Goal: Task Accomplishment & Management: Use online tool/utility

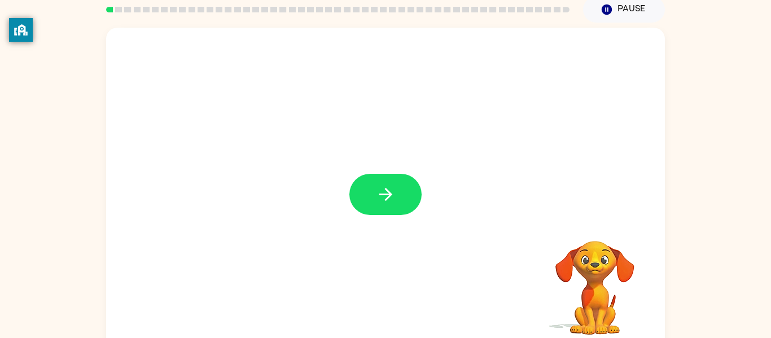
scroll to position [50, 0]
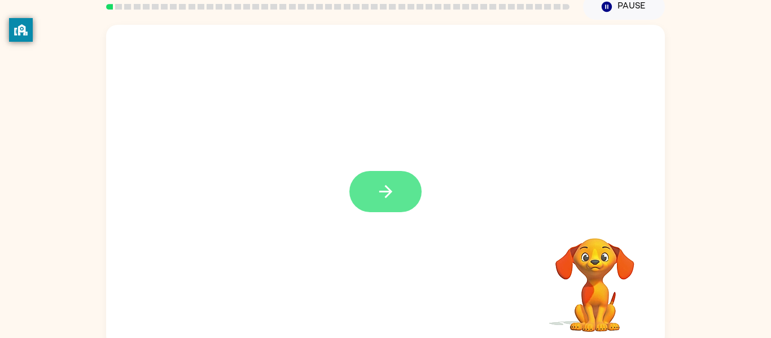
click at [388, 186] on icon "button" at bounding box center [386, 192] width 20 height 20
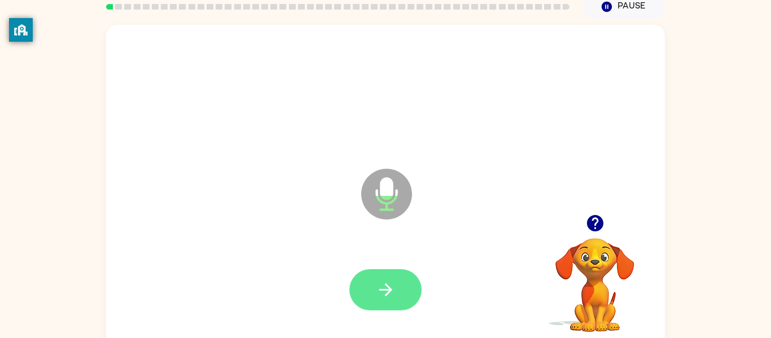
click at [388, 288] on icon "button" at bounding box center [386, 290] width 20 height 20
click at [392, 291] on icon "button" at bounding box center [386, 290] width 20 height 20
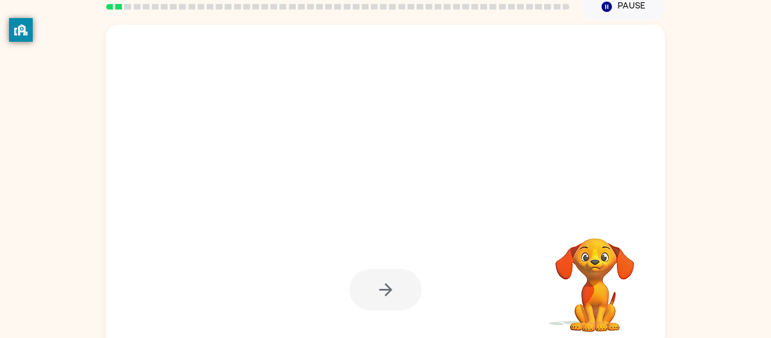
click at [458, 307] on div at bounding box center [385, 290] width 536 height 93
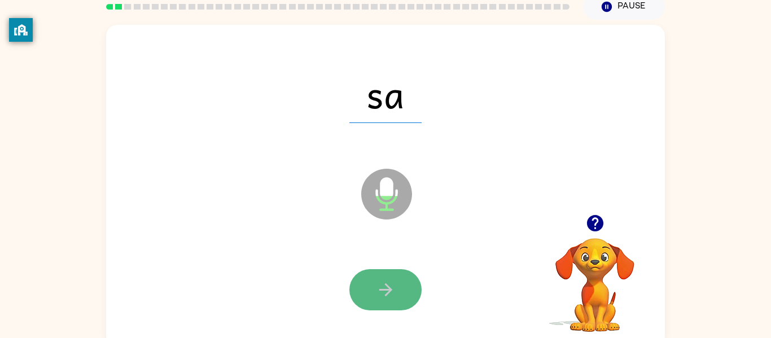
click at [401, 288] on button "button" at bounding box center [386, 289] width 72 height 41
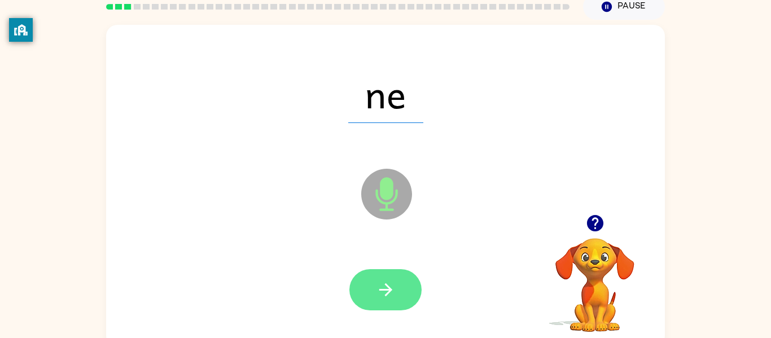
click at [401, 288] on button "button" at bounding box center [386, 289] width 72 height 41
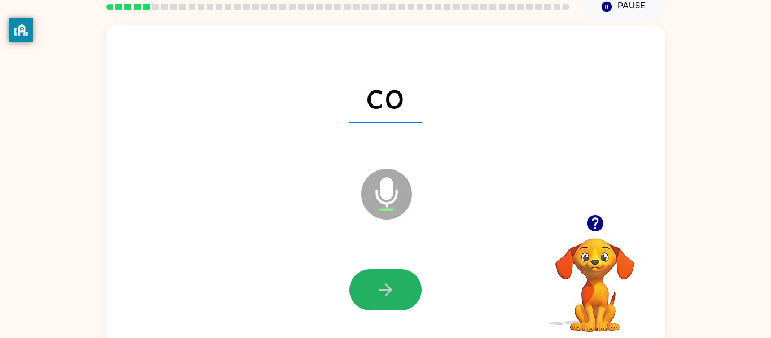
click at [401, 288] on button "button" at bounding box center [386, 289] width 72 height 41
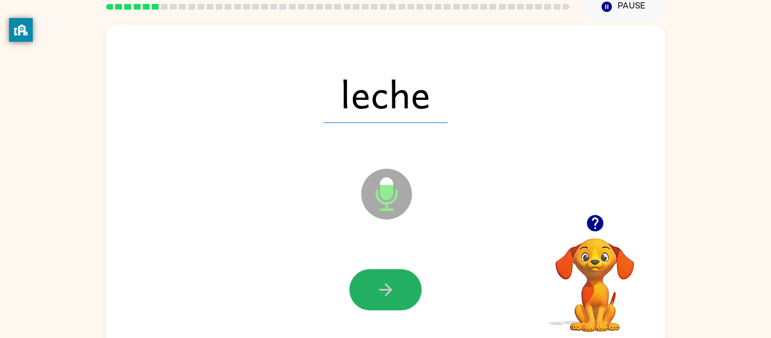
click at [401, 288] on button "button" at bounding box center [386, 289] width 72 height 41
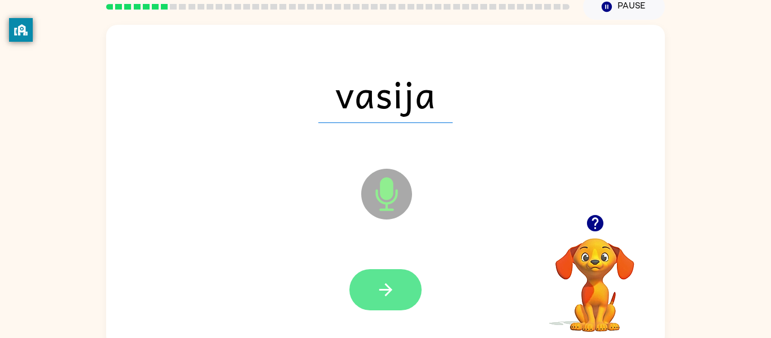
click at [402, 288] on button "button" at bounding box center [386, 289] width 72 height 41
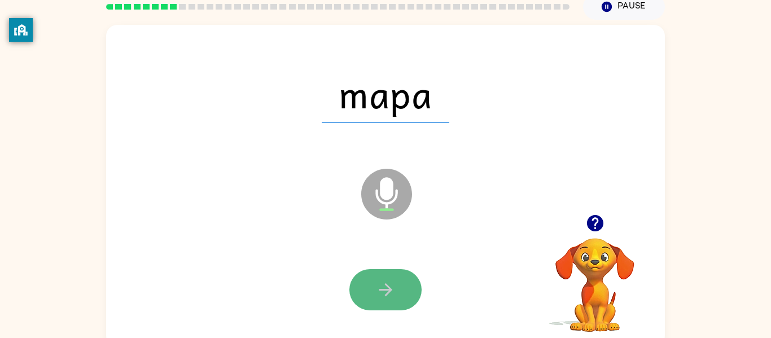
click at [401, 289] on button "button" at bounding box center [386, 289] width 72 height 41
click at [401, 289] on div at bounding box center [386, 289] width 72 height 41
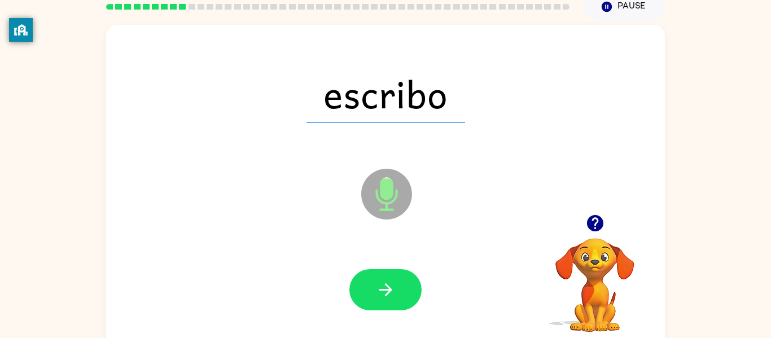
click at [401, 289] on button "button" at bounding box center [386, 289] width 72 height 41
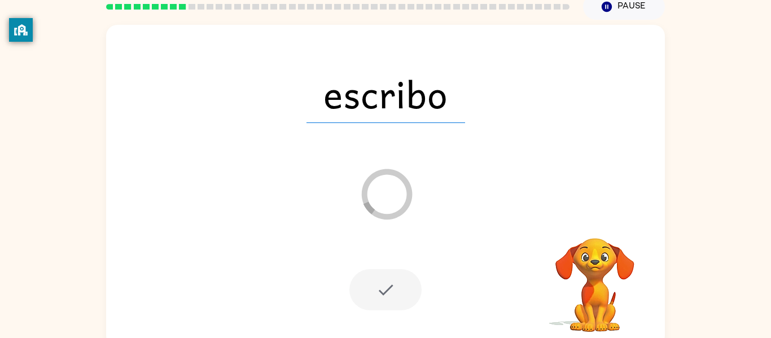
click at [389, 276] on div at bounding box center [386, 289] width 72 height 41
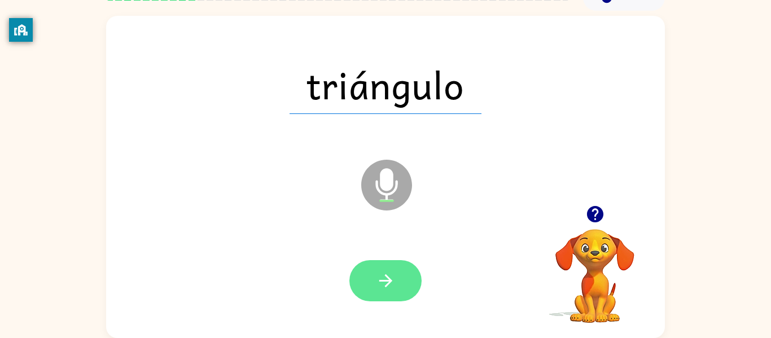
click at [400, 274] on button "button" at bounding box center [386, 280] width 72 height 41
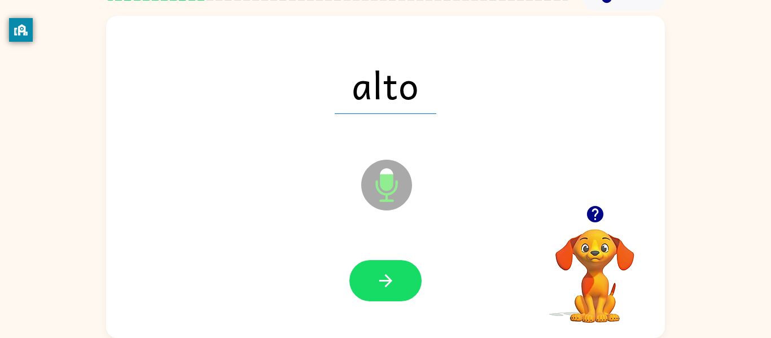
click at [400, 274] on button "button" at bounding box center [386, 280] width 72 height 41
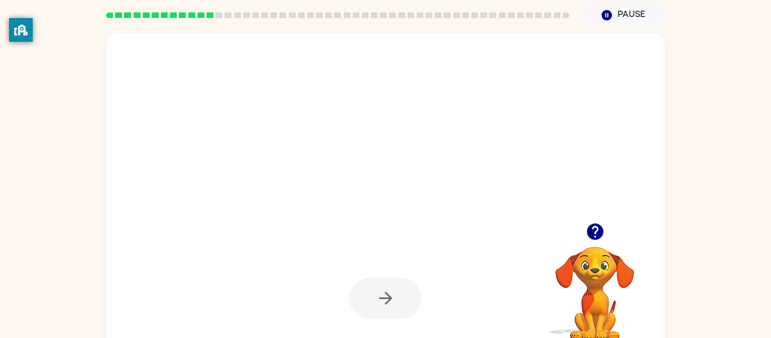
scroll to position [45, 0]
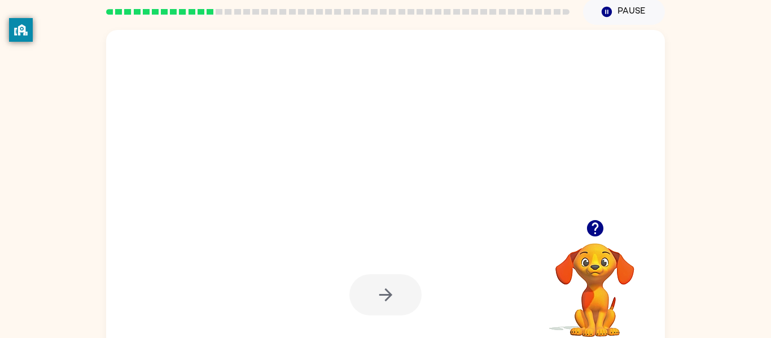
click at [404, 200] on div at bounding box center [385, 191] width 559 height 322
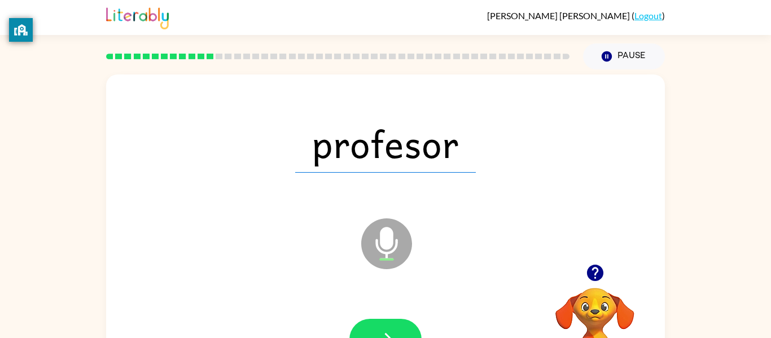
scroll to position [7, 0]
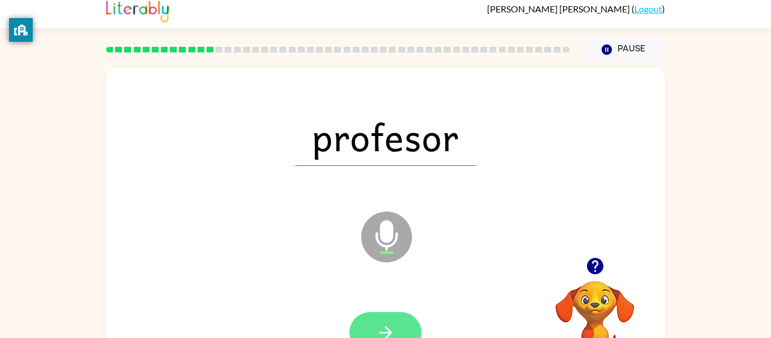
click at [396, 327] on button "button" at bounding box center [386, 332] width 72 height 41
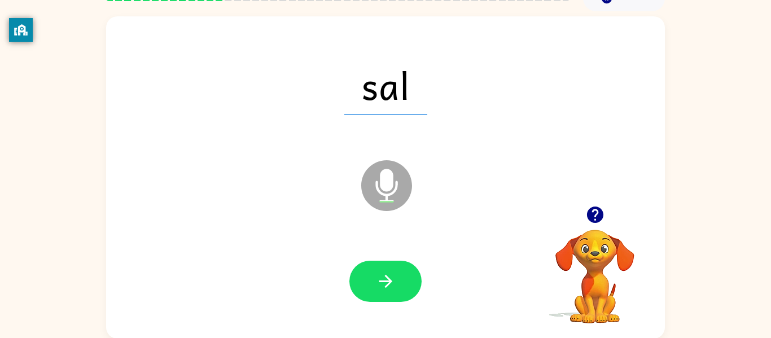
scroll to position [59, 0]
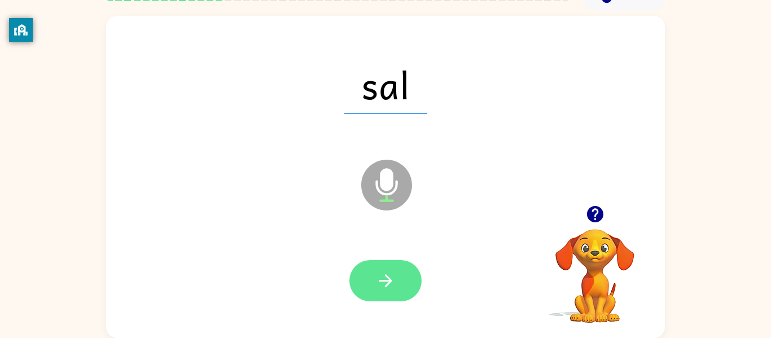
click at [382, 274] on icon "button" at bounding box center [386, 281] width 20 height 20
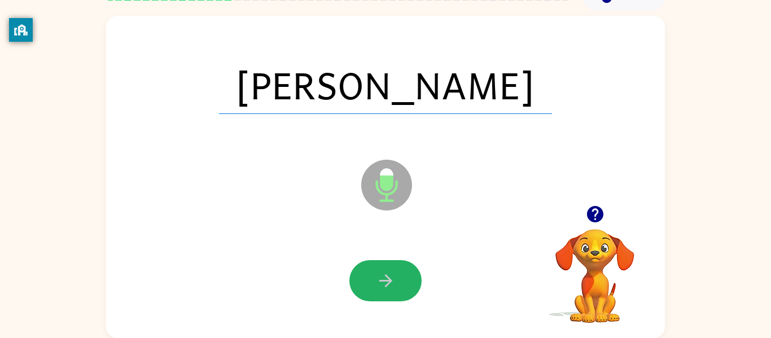
click at [382, 274] on icon "button" at bounding box center [386, 281] width 20 height 20
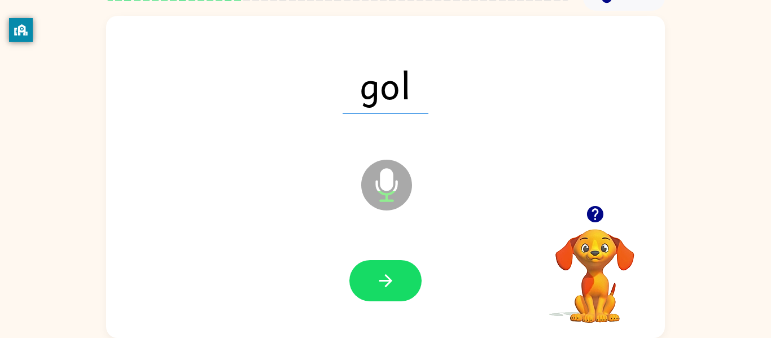
click at [382, 274] on icon "button" at bounding box center [386, 281] width 20 height 20
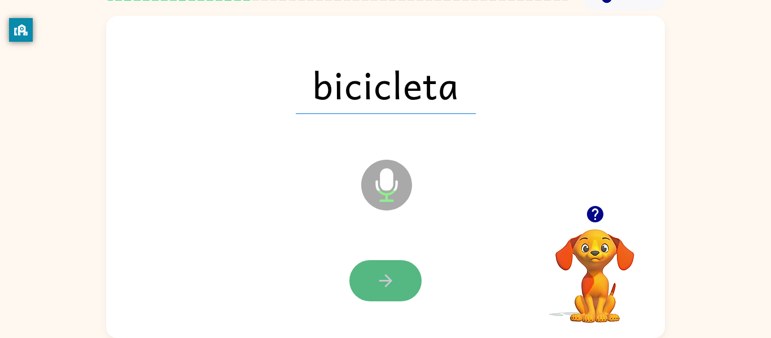
click at [383, 274] on icon "button" at bounding box center [386, 281] width 20 height 20
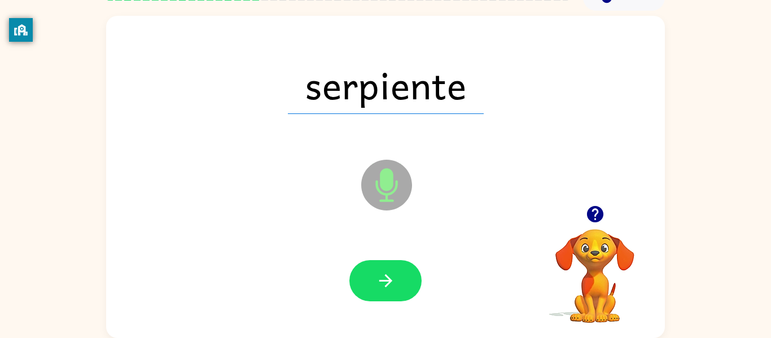
click at [383, 274] on icon "button" at bounding box center [386, 281] width 20 height 20
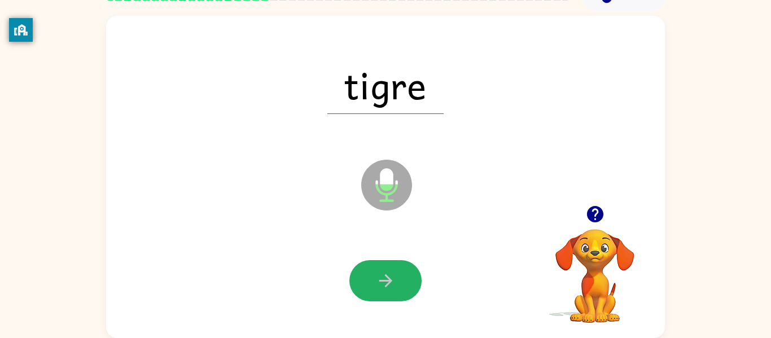
click at [383, 274] on icon "button" at bounding box center [386, 281] width 20 height 20
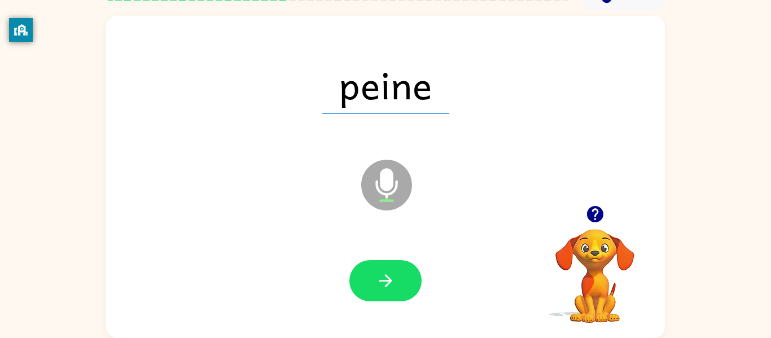
click at [383, 274] on icon "button" at bounding box center [386, 281] width 20 height 20
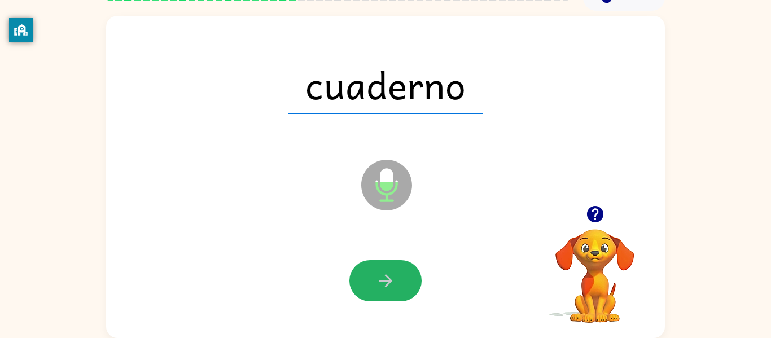
click at [383, 274] on icon "button" at bounding box center [386, 281] width 20 height 20
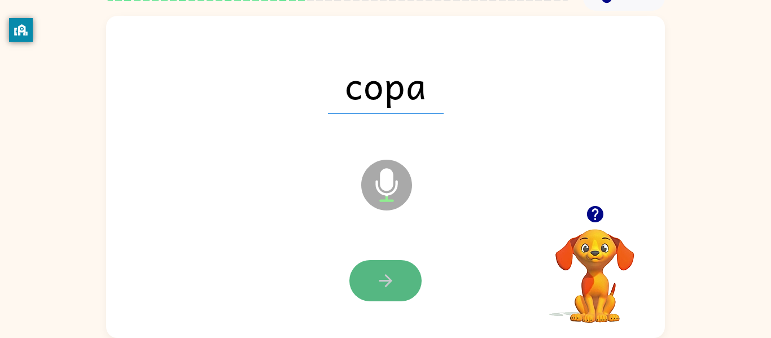
click at [381, 278] on icon "button" at bounding box center [386, 281] width 20 height 20
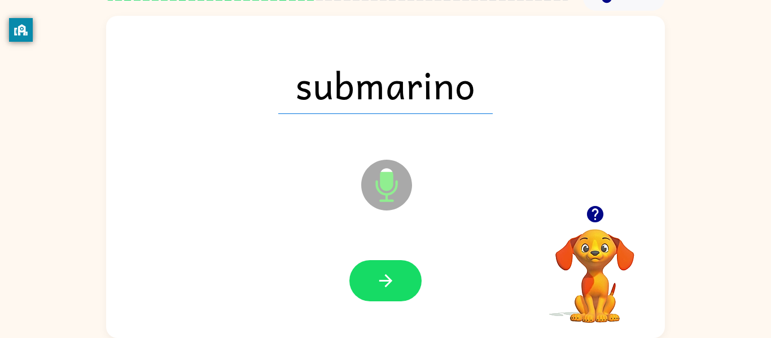
click at [381, 278] on icon "button" at bounding box center [386, 281] width 20 height 20
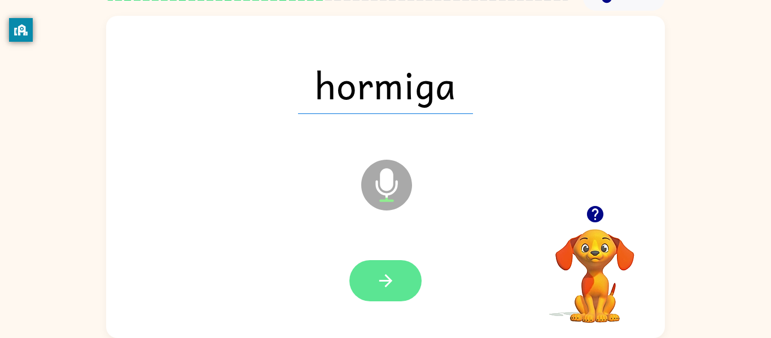
click at [381, 278] on icon "button" at bounding box center [386, 281] width 20 height 20
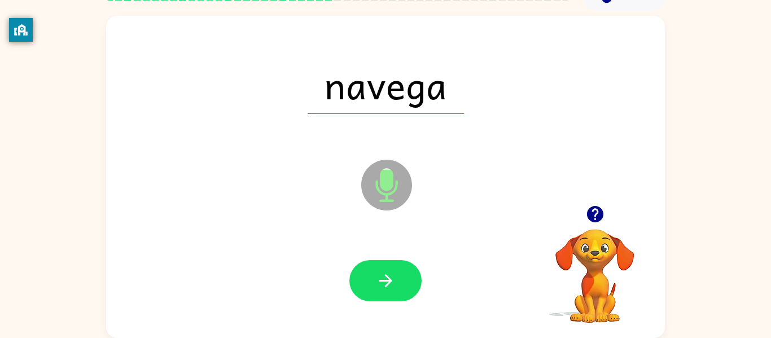
click at [381, 278] on icon "button" at bounding box center [386, 281] width 20 height 20
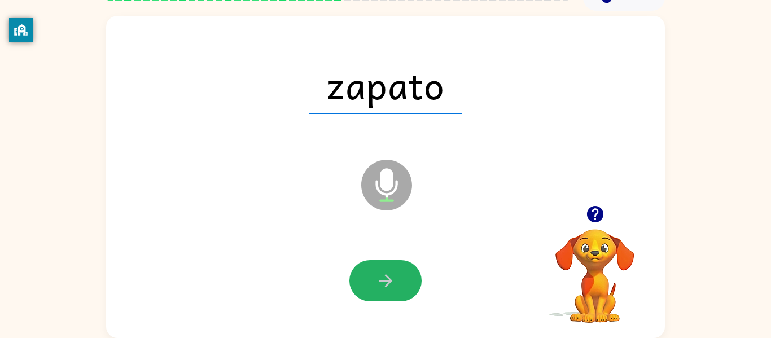
click at [381, 278] on icon "button" at bounding box center [386, 281] width 20 height 20
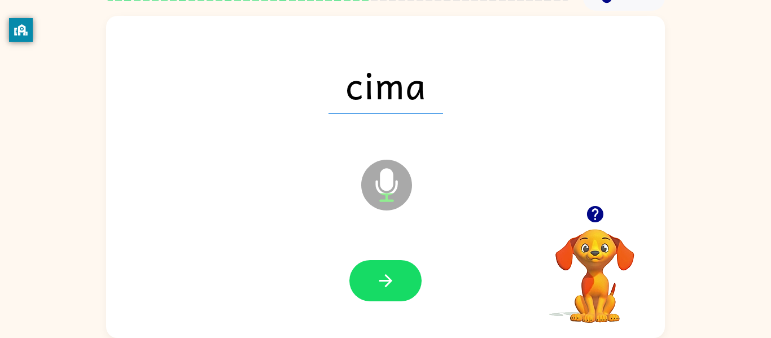
click at [381, 278] on icon "button" at bounding box center [386, 281] width 20 height 20
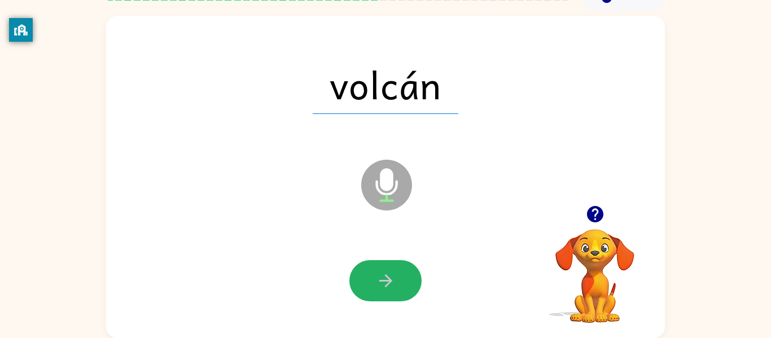
click at [381, 278] on icon "button" at bounding box center [386, 281] width 20 height 20
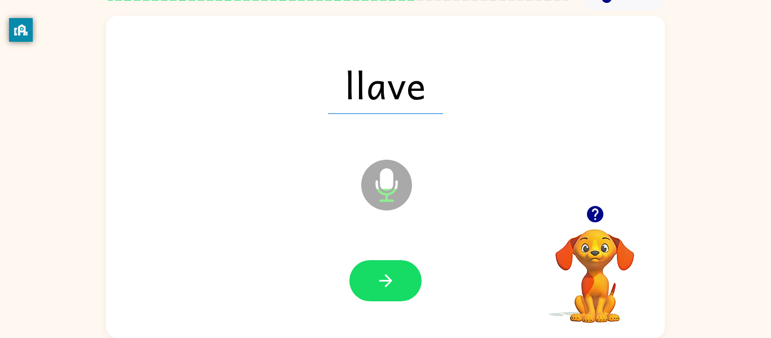
click at [381, 278] on icon "button" at bounding box center [386, 281] width 20 height 20
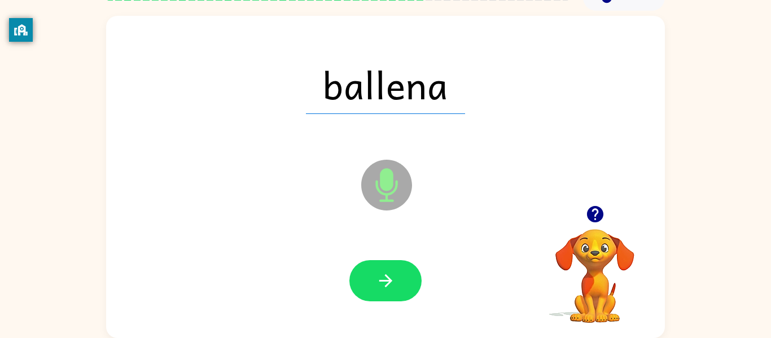
click at [381, 278] on icon "button" at bounding box center [386, 281] width 20 height 20
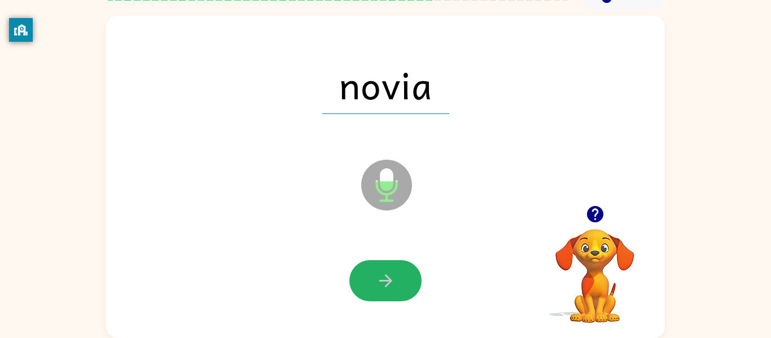
click at [381, 278] on icon "button" at bounding box center [386, 281] width 20 height 20
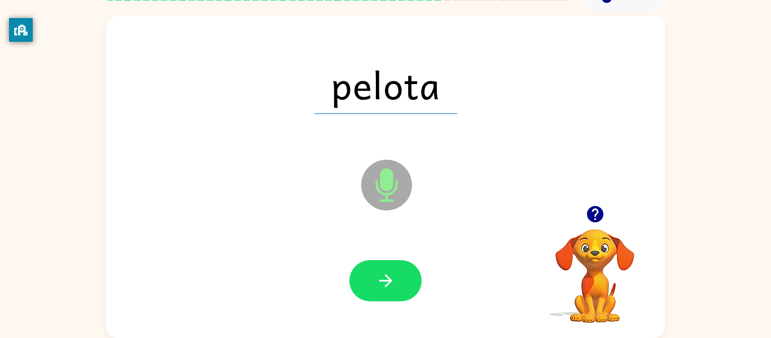
click at [381, 278] on icon "button" at bounding box center [386, 281] width 20 height 20
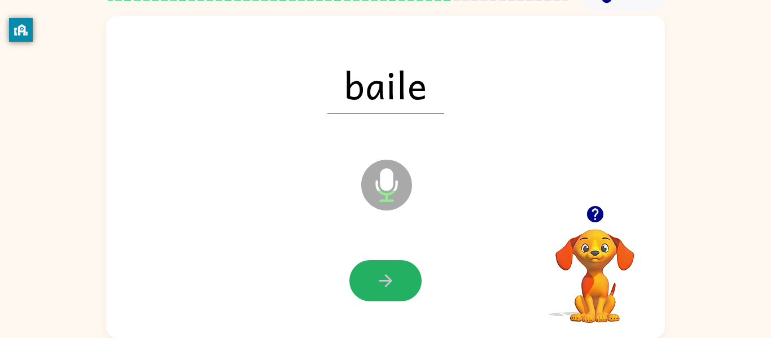
click at [381, 278] on icon "button" at bounding box center [386, 281] width 20 height 20
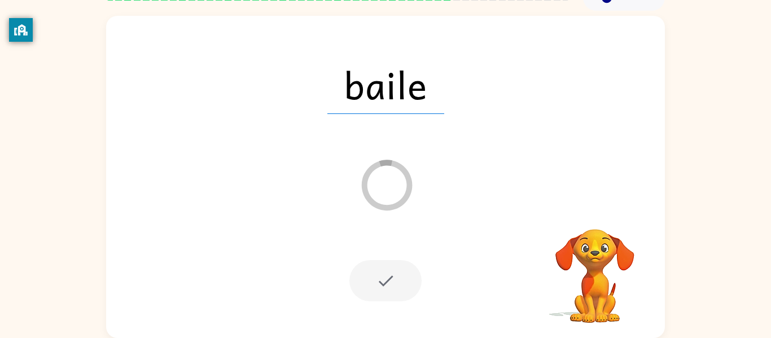
click at [381, 278] on div at bounding box center [386, 280] width 72 height 41
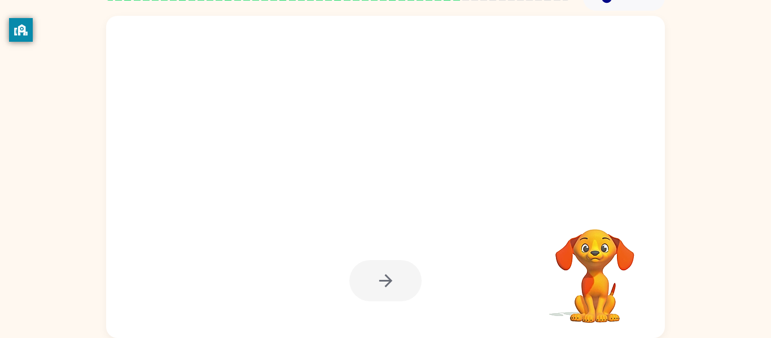
click at [381, 278] on div at bounding box center [386, 280] width 72 height 41
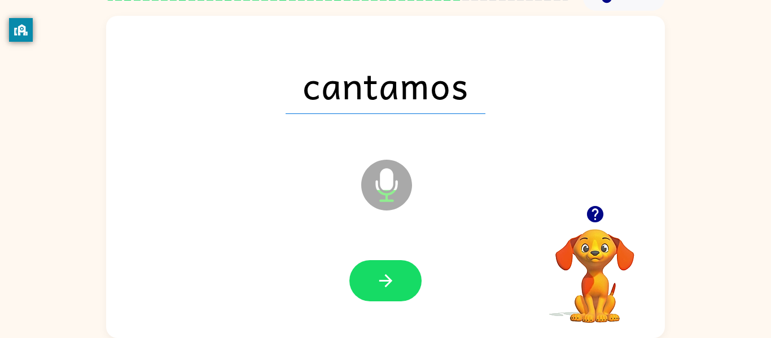
click at [319, 291] on div at bounding box center [385, 281] width 536 height 93
click at [391, 278] on icon "button" at bounding box center [386, 281] width 20 height 20
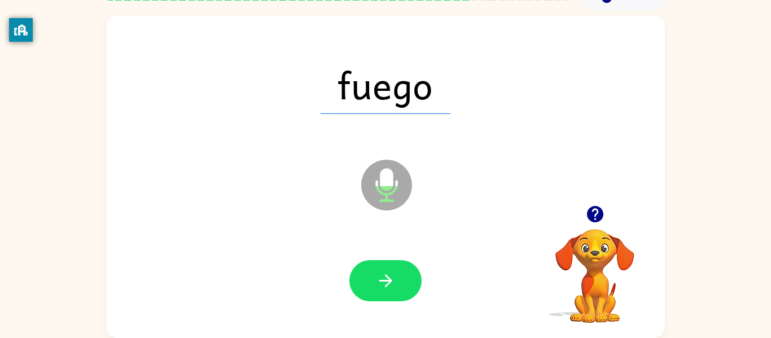
click at [391, 278] on icon "button" at bounding box center [386, 281] width 20 height 20
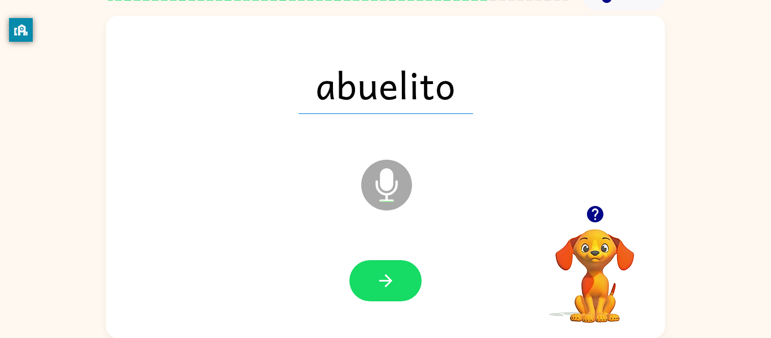
click at [391, 278] on icon "button" at bounding box center [386, 281] width 20 height 20
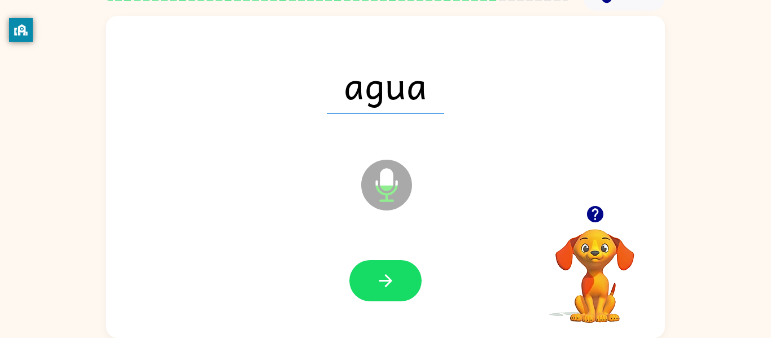
click at [592, 312] on video "Your browser must support playing .mp4 files to use Literably. Please try using…" at bounding box center [595, 268] width 113 height 113
click at [392, 269] on button "button" at bounding box center [386, 280] width 72 height 41
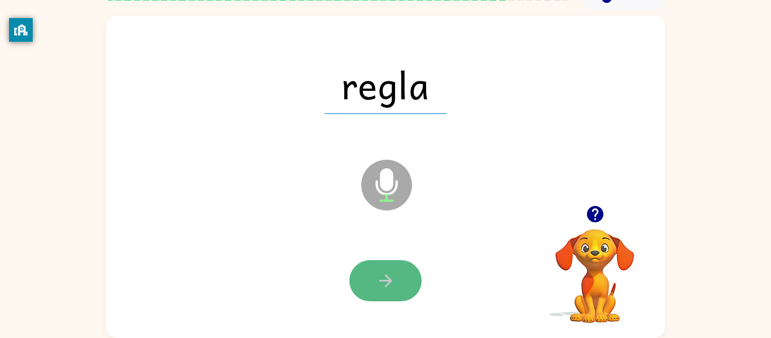
click at [373, 265] on button "button" at bounding box center [386, 280] width 72 height 41
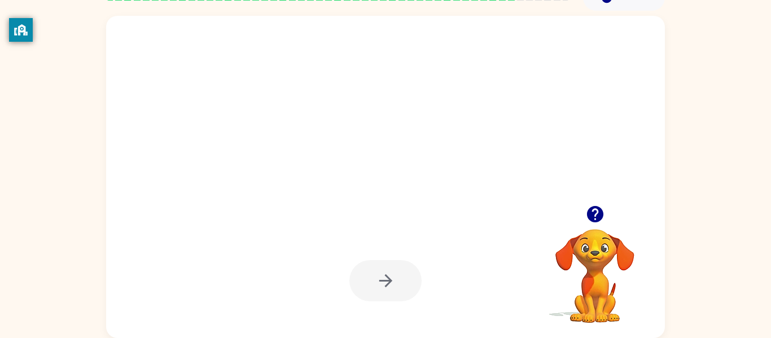
click at [415, 221] on div at bounding box center [385, 177] width 559 height 322
click at [596, 242] on video "Your browser must support playing .mp4 files to use Literably. Please try using…" at bounding box center [595, 268] width 113 height 113
click at [390, 282] on div at bounding box center [386, 280] width 72 height 41
click at [396, 151] on div at bounding box center [358, 157] width 482 height 41
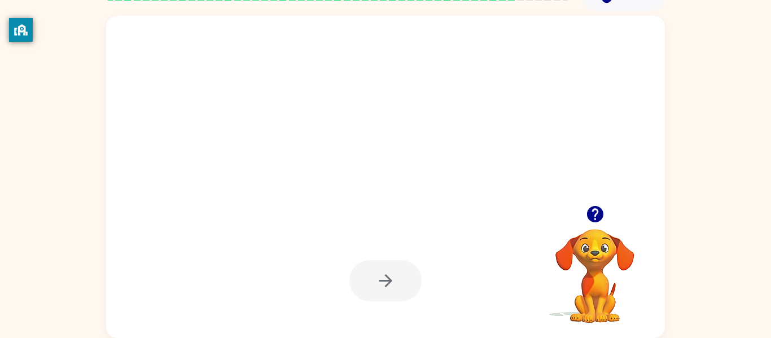
click at [401, 159] on div at bounding box center [358, 157] width 482 height 41
click at [692, 174] on div "Your browser must support playing .mp4 files to use Literably. Please try using…" at bounding box center [385, 174] width 771 height 327
click at [692, 177] on div "Your browser must support playing .mp4 files to use Literably. Please try using…" at bounding box center [385, 174] width 771 height 327
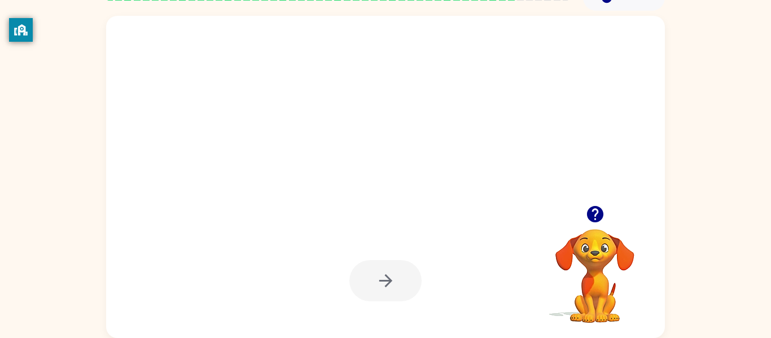
click at [692, 177] on div "Your browser must support playing .mp4 files to use Literably. Please try using…" at bounding box center [385, 174] width 771 height 327
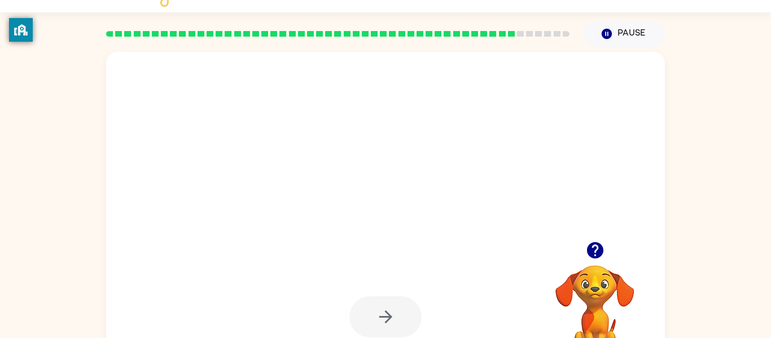
scroll to position [25, 0]
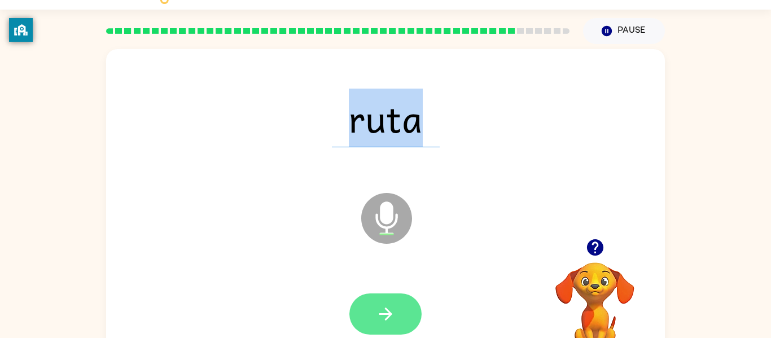
click at [373, 302] on button "button" at bounding box center [386, 314] width 72 height 41
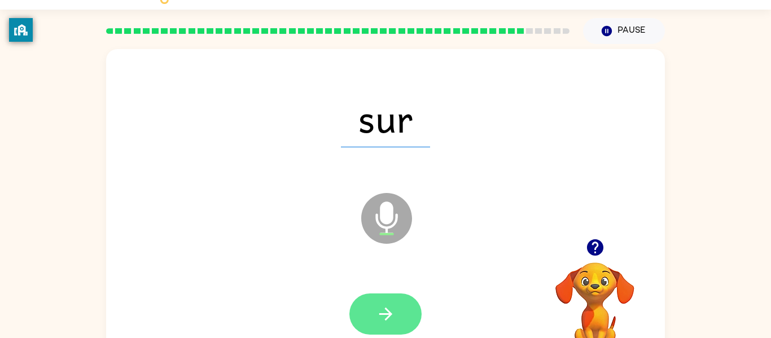
click at [404, 310] on button "button" at bounding box center [386, 314] width 72 height 41
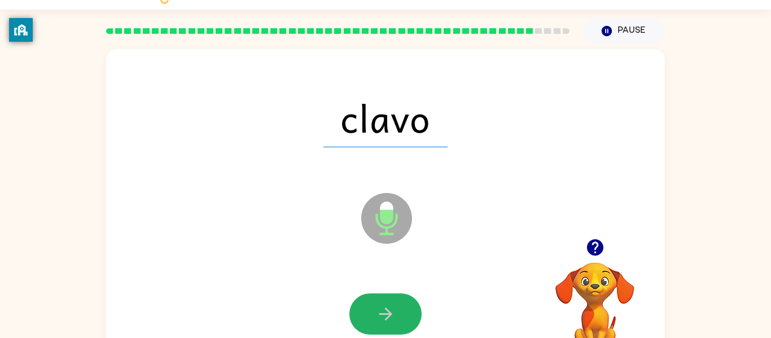
click at [404, 310] on button "button" at bounding box center [386, 314] width 72 height 41
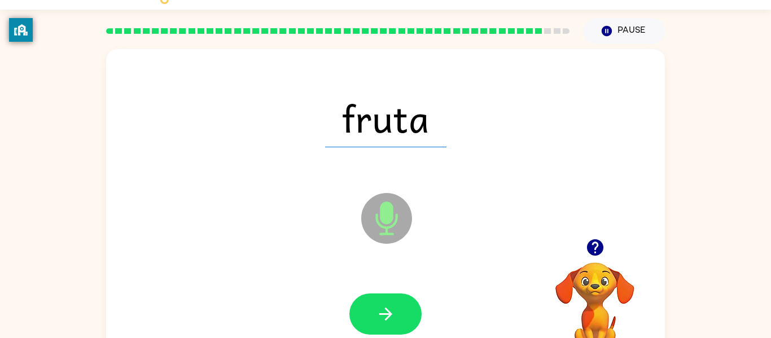
click at [404, 310] on button "button" at bounding box center [386, 314] width 72 height 41
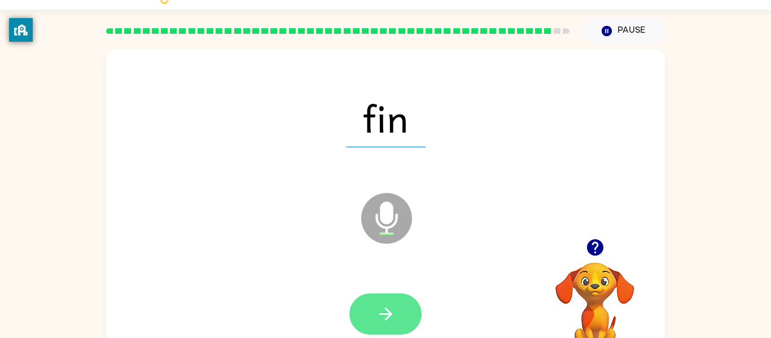
click at [405, 311] on button "button" at bounding box center [386, 314] width 72 height 41
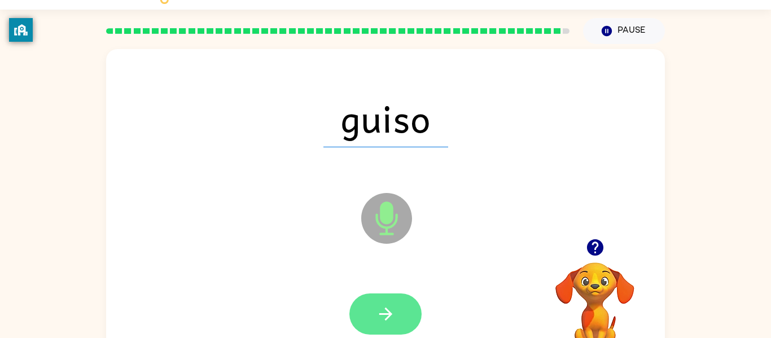
click at [402, 312] on button "button" at bounding box center [386, 314] width 72 height 41
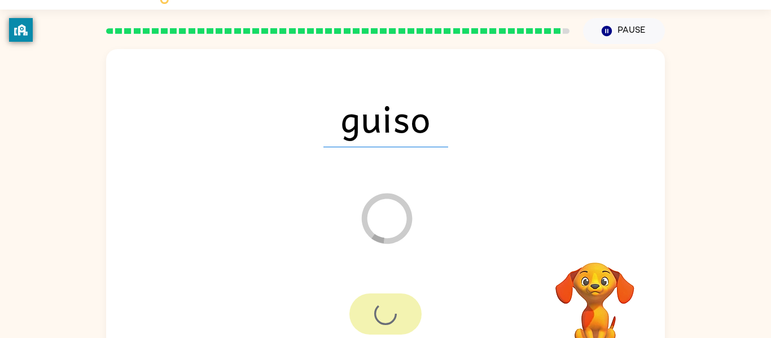
click at [402, 312] on div at bounding box center [386, 314] width 72 height 41
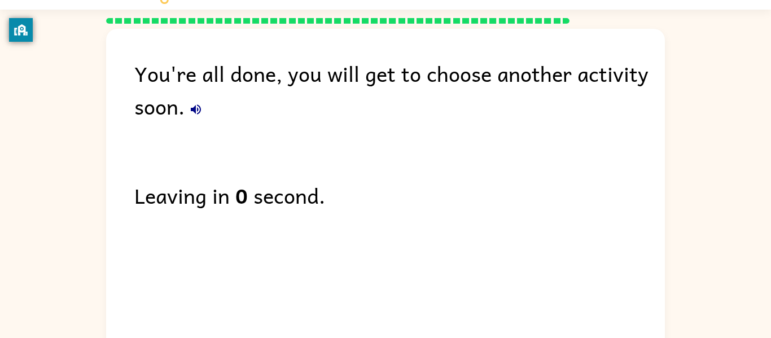
click at [402, 312] on div "You're all done, you will get to choose another activity soon. Leaving in 0 sec…" at bounding box center [385, 187] width 559 height 317
